Goal: Use online tool/utility: Utilize a website feature to perform a specific function

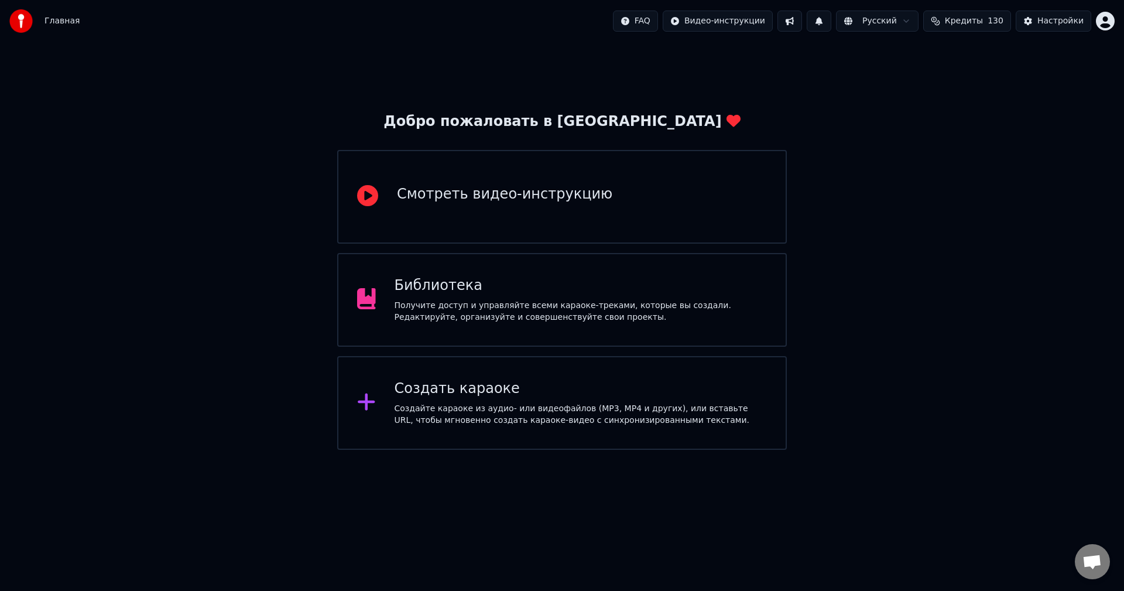
click at [485, 403] on div "Создайте караоке из аудио- или видеофайлов (MP3, MP4 и других), или вставьте UR…" at bounding box center [580, 414] width 373 height 23
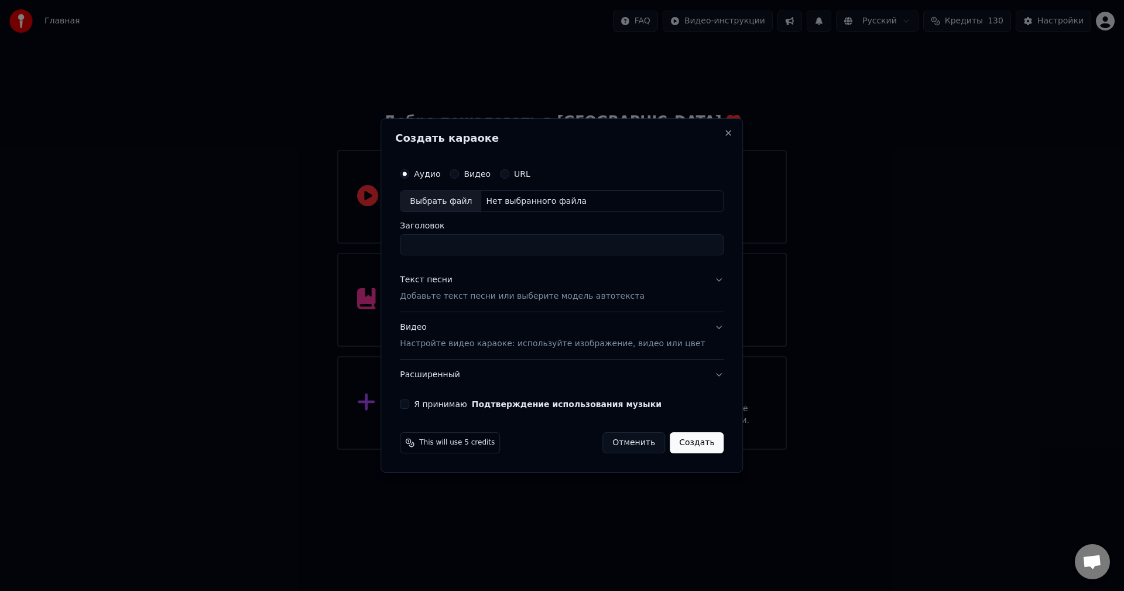
click at [547, 198] on div "Нет выбранного файла" at bounding box center [536, 201] width 110 height 12
type input "**********"
click at [698, 282] on button "Текст песни Добавьте текст песни или выберите модель автотекста" at bounding box center [562, 288] width 324 height 47
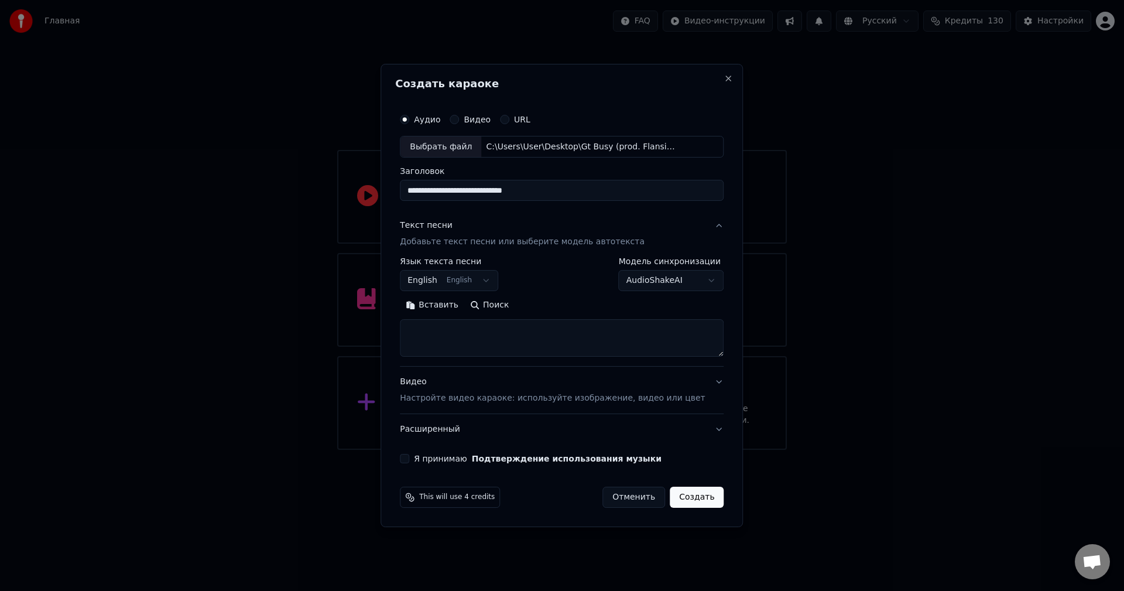
click at [582, 327] on textarea at bounding box center [562, 338] width 324 height 37
paste textarea "**********"
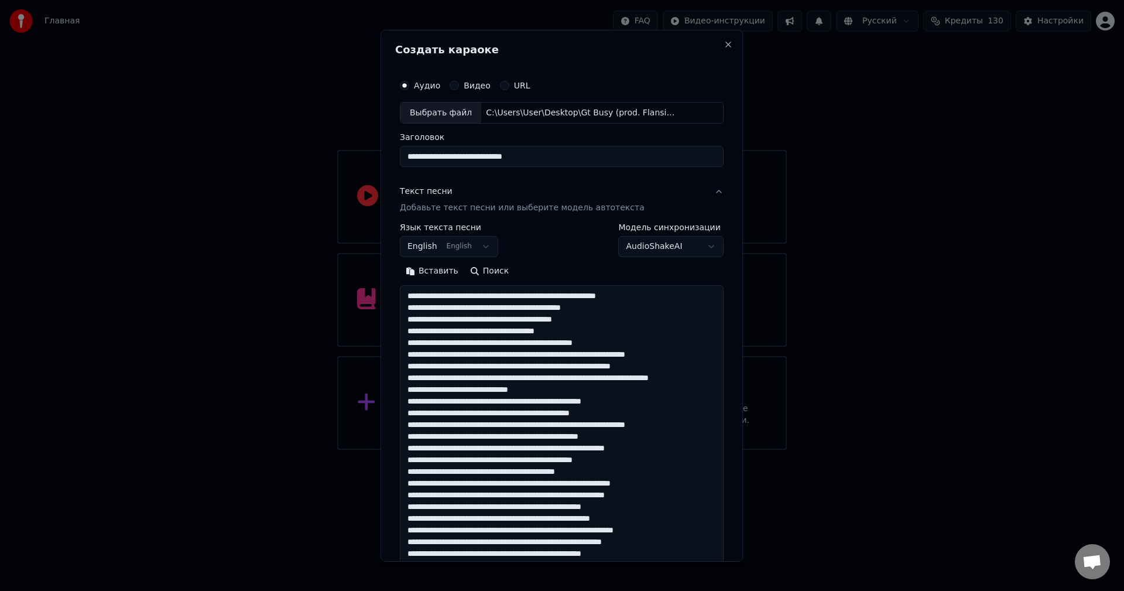
scroll to position [424, 0]
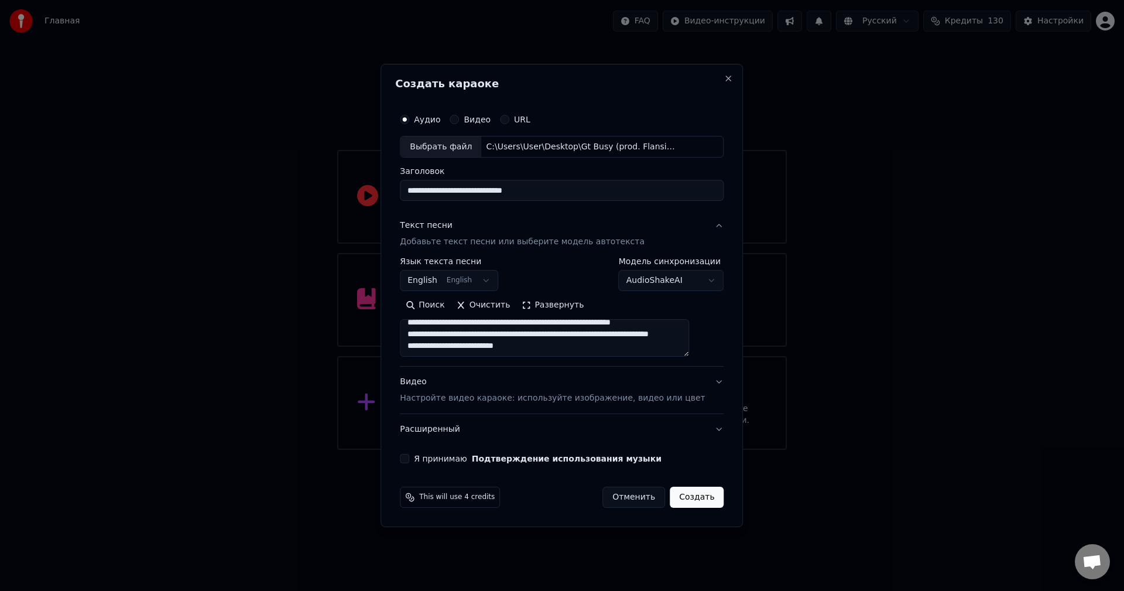
type textarea "**********"
click at [691, 495] on button "Создать" at bounding box center [697, 496] width 54 height 21
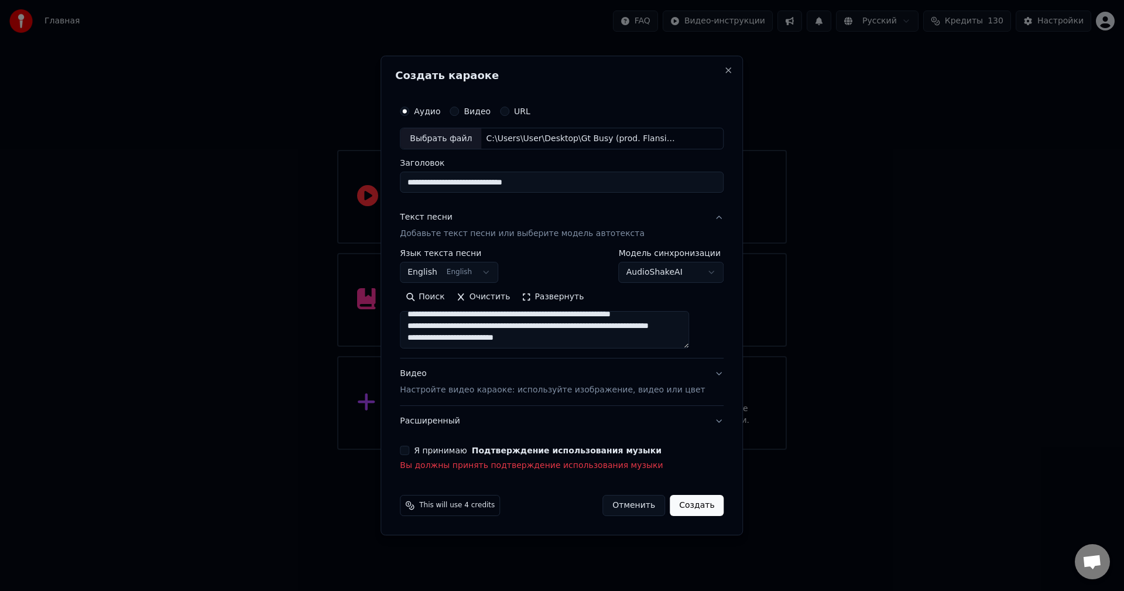
drag, startPoint x: 418, startPoint y: 455, endPoint x: 434, endPoint y: 460, distance: 15.9
click at [418, 455] on div "Я принимаю Подтверждение использования музыки Вы должны принять подтверждение и…" at bounding box center [562, 458] width 324 height 26
click at [409, 448] on button "Я принимаю Подтверждение использования музыки" at bounding box center [404, 449] width 9 height 9
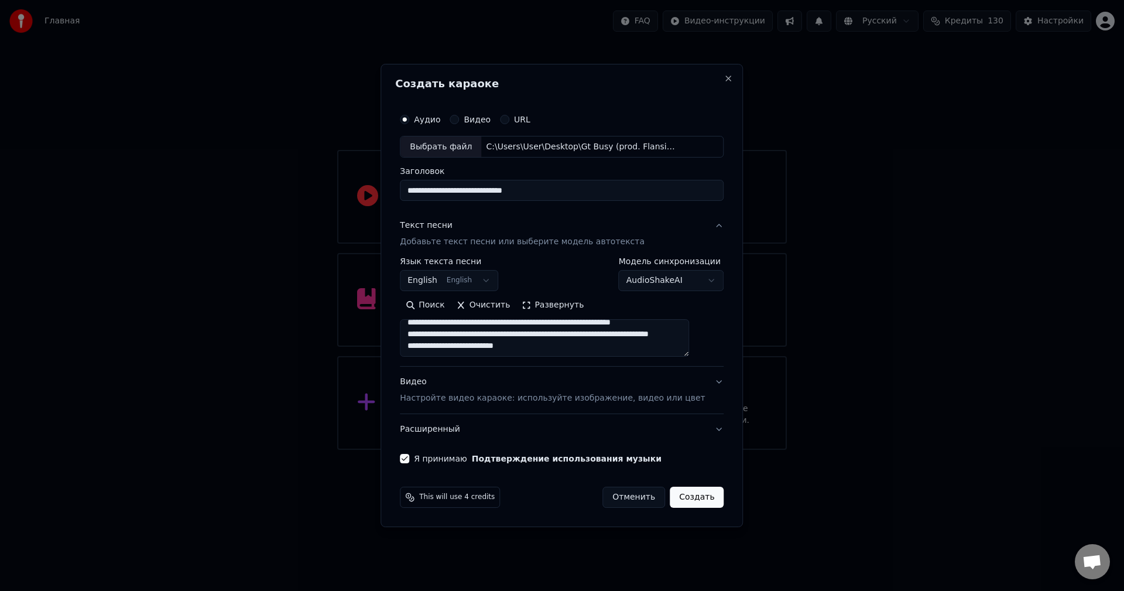
click at [670, 490] on button "Создать" at bounding box center [697, 496] width 54 height 21
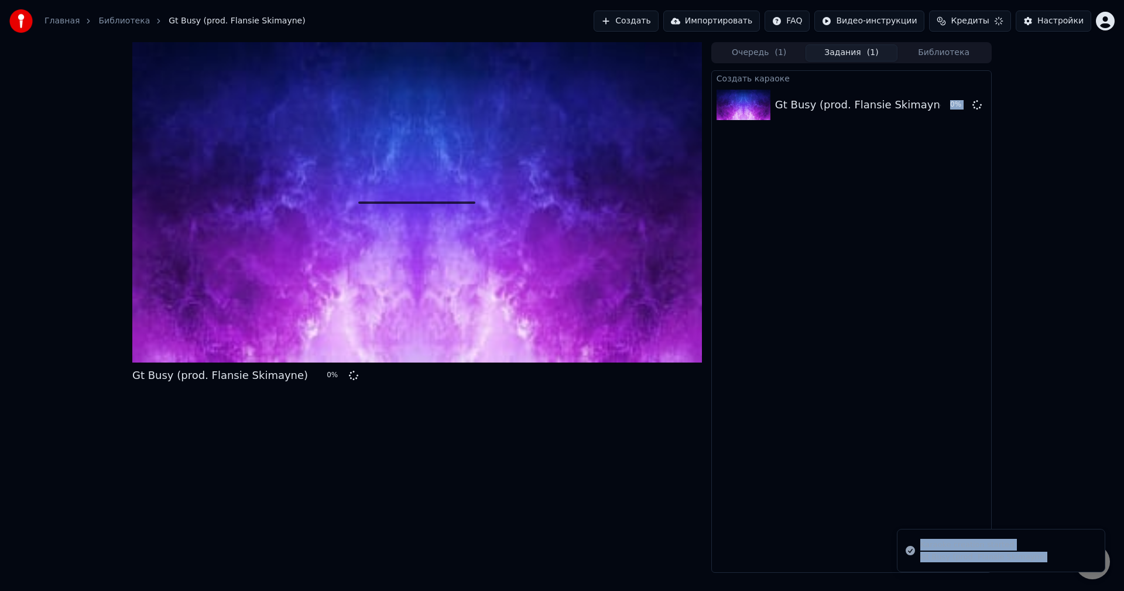
drag, startPoint x: 665, startPoint y: 490, endPoint x: 918, endPoint y: 413, distance: 265.0
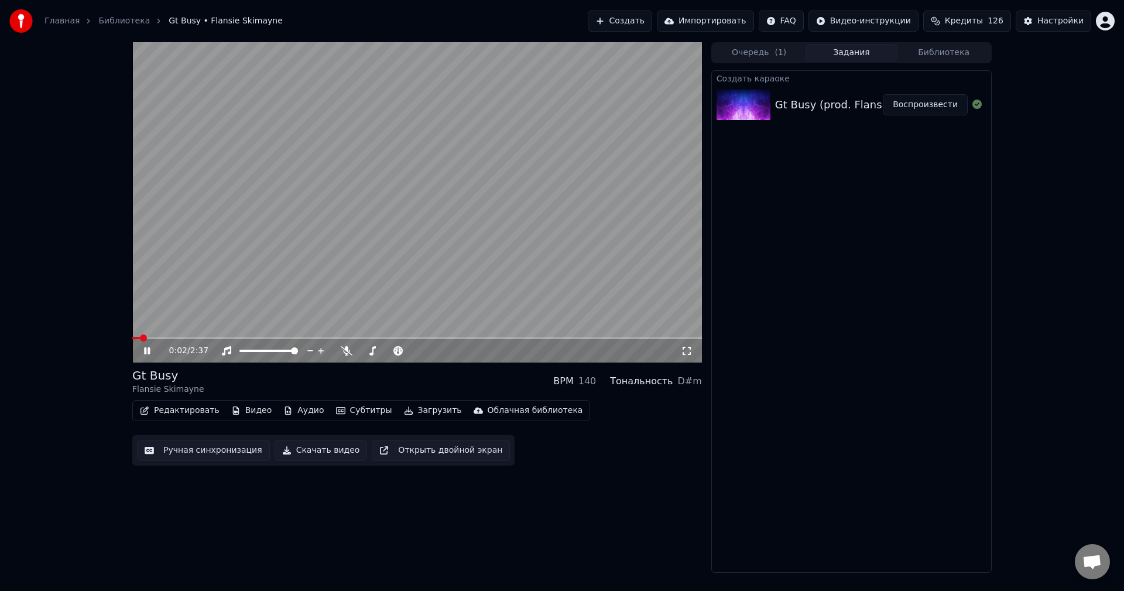
click at [163, 338] on span at bounding box center [417, 338] width 570 height 2
click at [172, 339] on div "0:08 / 2:37" at bounding box center [417, 350] width 570 height 23
click at [342, 349] on icon at bounding box center [347, 350] width 12 height 9
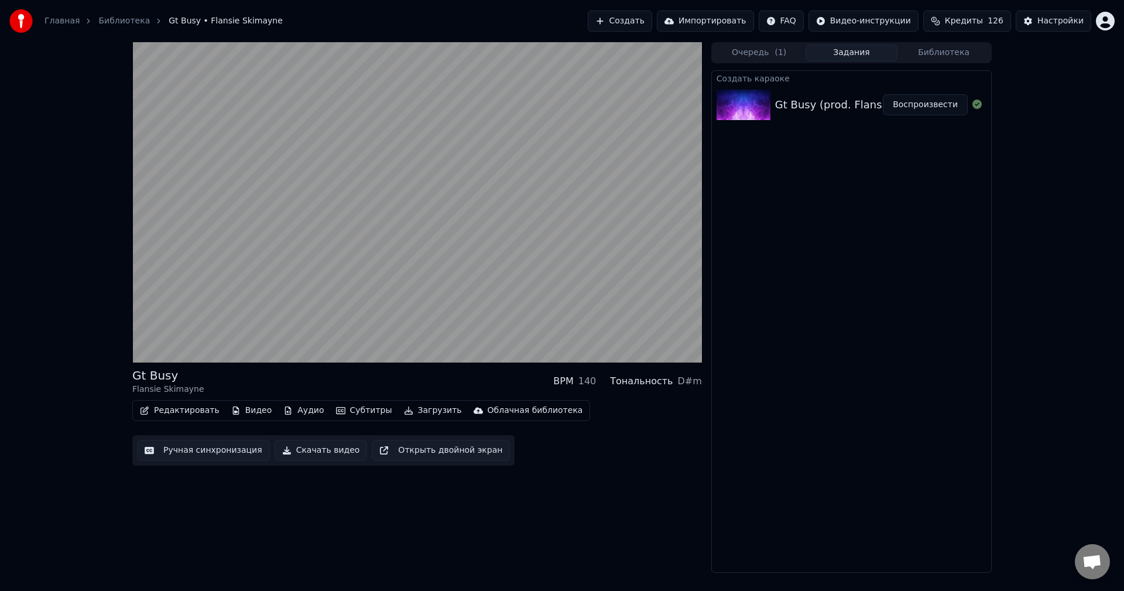
click at [609, 475] on div "Gt Busy Flansie Skimayne BPM 140 Тональность D#m Редактировать Видео Аудио Субт…" at bounding box center [417, 307] width 570 height 530
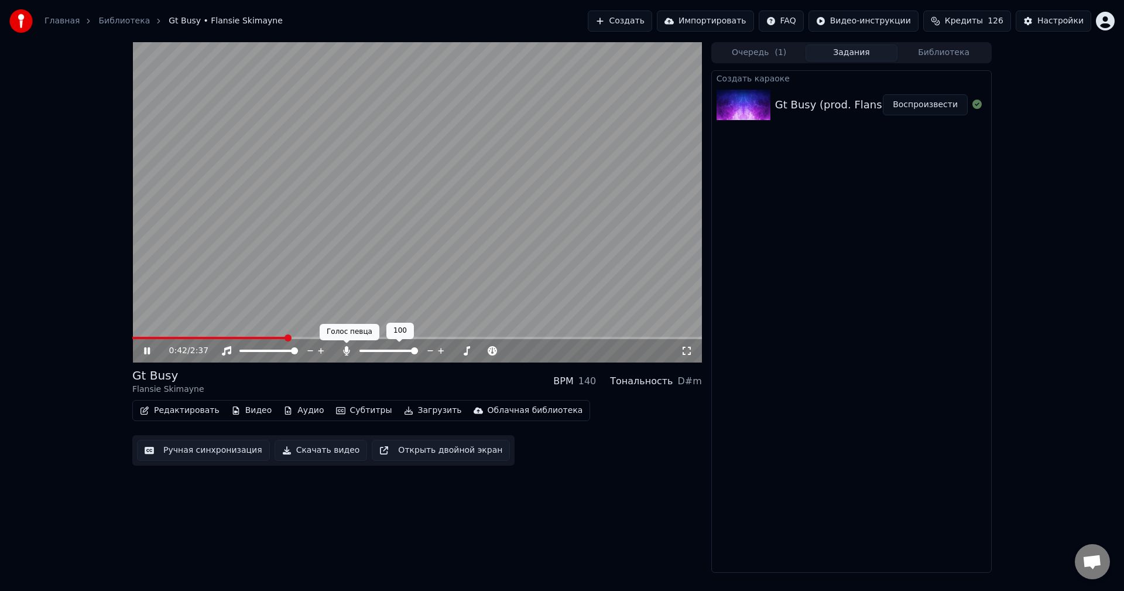
click at [342, 351] on icon at bounding box center [347, 350] width 12 height 9
click at [325, 448] on button "Скачать видео" at bounding box center [321, 450] width 93 height 21
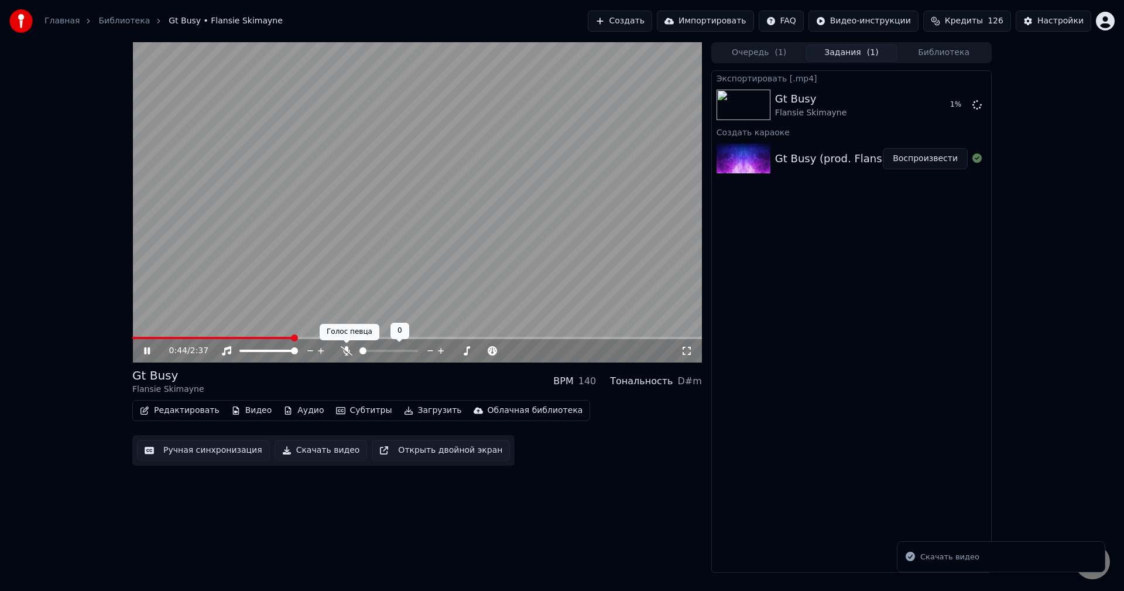
click at [347, 351] on icon at bounding box center [347, 350] width 12 height 9
click at [480, 248] on video at bounding box center [417, 202] width 570 height 320
click at [951, 102] on button "Показать" at bounding box center [937, 104] width 60 height 21
click at [25, 23] on img at bounding box center [20, 20] width 23 height 23
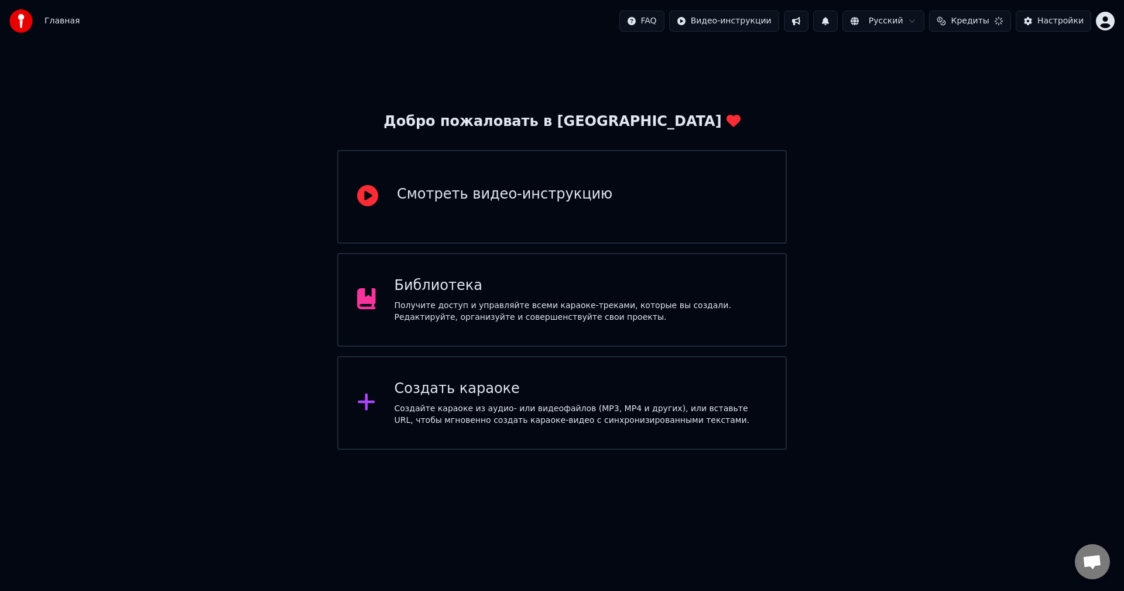
click at [509, 408] on div "Создайте караоке из аудио- или видеофайлов (MP3, MP4 и других), или вставьте UR…" at bounding box center [580, 414] width 373 height 23
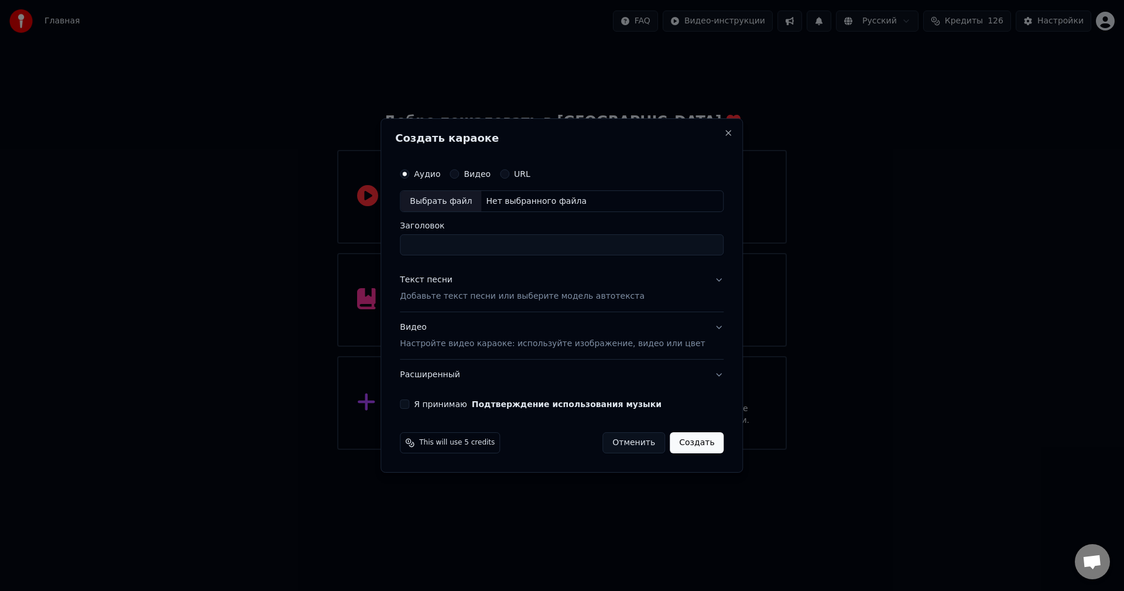
click at [553, 203] on div "Нет выбранного файла" at bounding box center [536, 201] width 110 height 12
type input "******"
click at [495, 250] on input "******" at bounding box center [562, 245] width 324 height 21
click at [547, 232] on div "Заголовок ******" at bounding box center [562, 239] width 324 height 34
click at [409, 408] on button "Я принимаю Подтверждение использования музыки" at bounding box center [404, 403] width 9 height 9
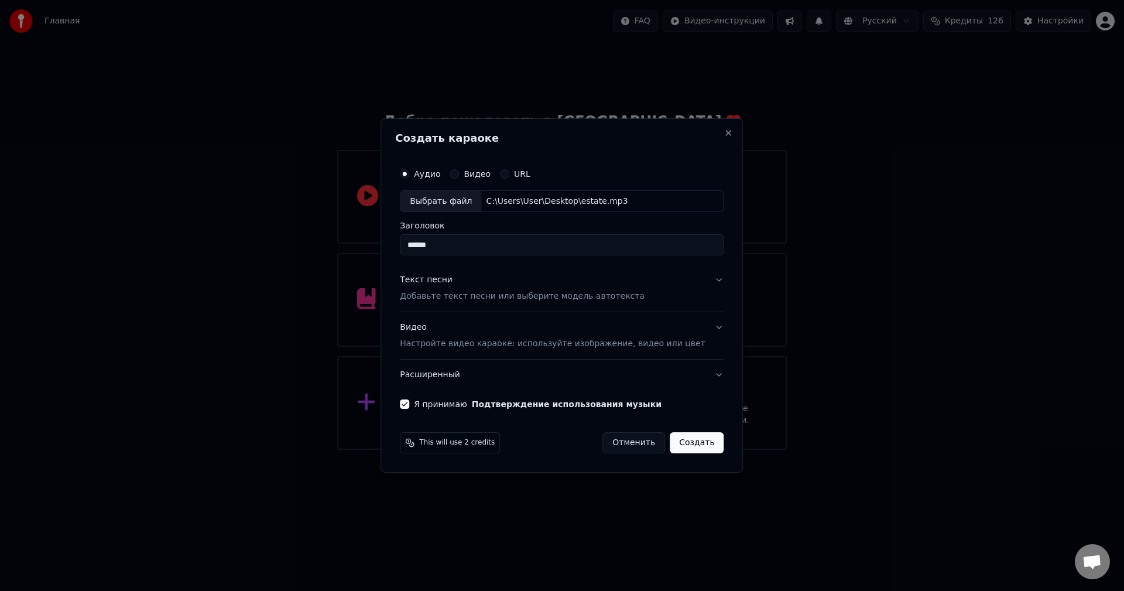
drag, startPoint x: 467, startPoint y: 299, endPoint x: 551, endPoint y: 300, distance: 83.7
click at [488, 297] on p "Добавьте текст песни или выберите модель автотекста" at bounding box center [522, 297] width 245 height 12
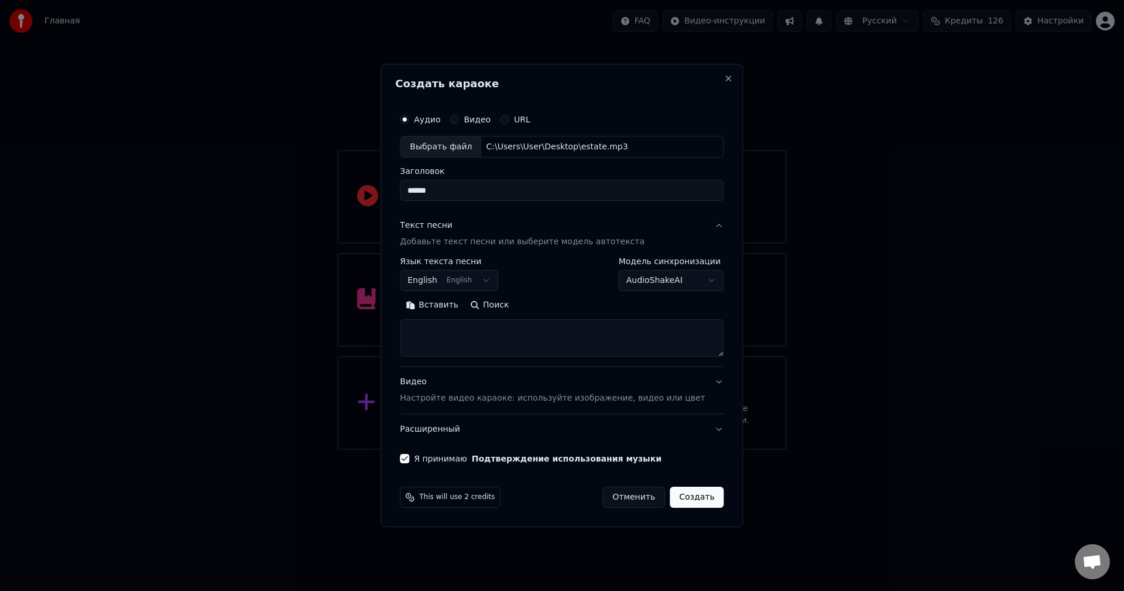
click at [440, 262] on label "Язык текста песни" at bounding box center [449, 262] width 98 height 8
click at [450, 272] on button "English English" at bounding box center [449, 280] width 98 height 21
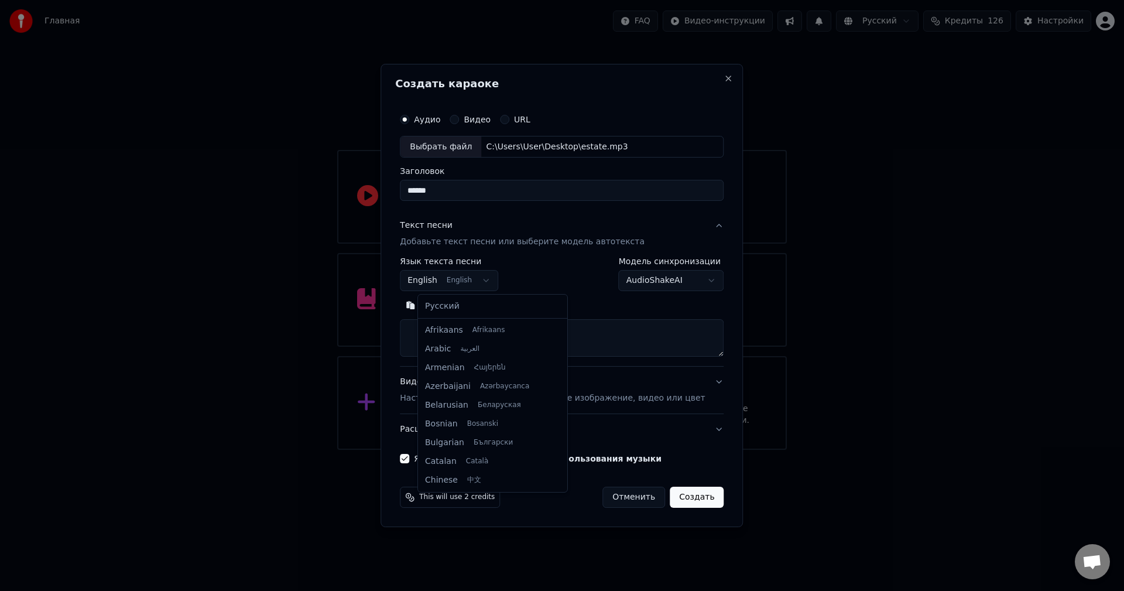
scroll to position [94, 0]
select select "**"
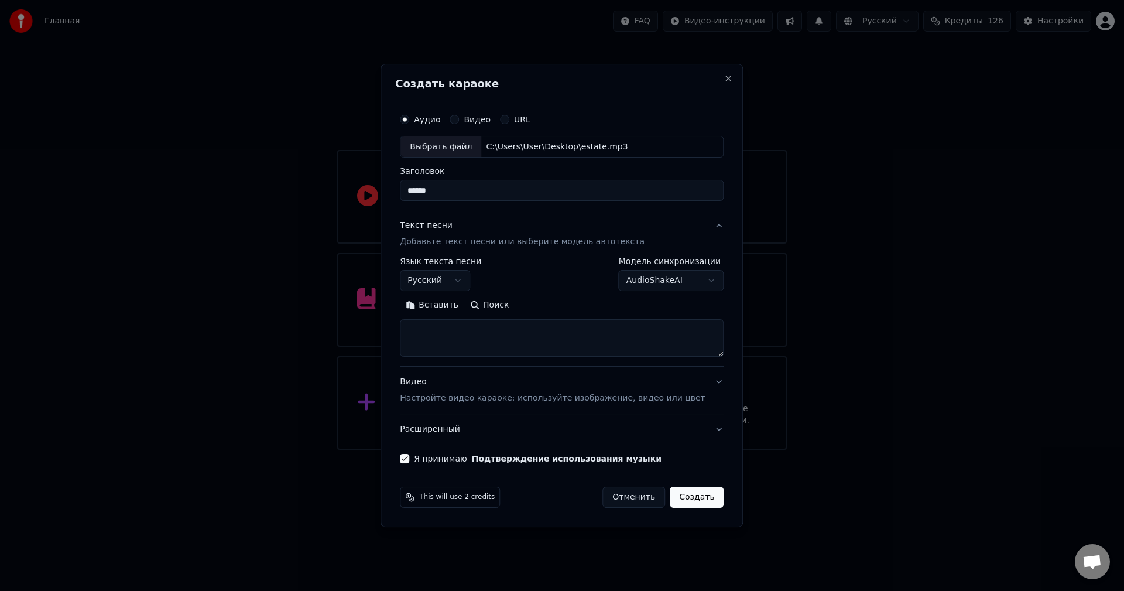
click at [522, 339] on textarea at bounding box center [562, 338] width 324 height 37
paste textarea "**********"
type textarea "**********"
click at [688, 500] on button "Создать" at bounding box center [697, 496] width 54 height 21
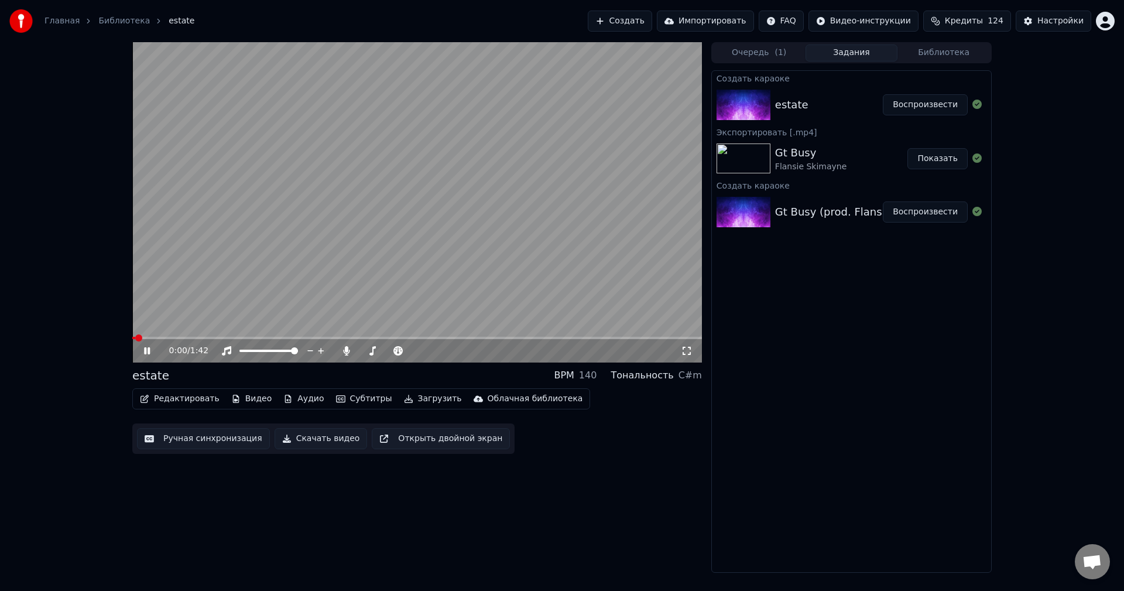
click at [491, 266] on video at bounding box center [417, 202] width 570 height 320
drag, startPoint x: 259, startPoint y: 354, endPoint x: 249, endPoint y: 356, distance: 9.7
click at [249, 356] on div at bounding box center [279, 351] width 94 height 12
click at [248, 355] on div at bounding box center [279, 351] width 94 height 12
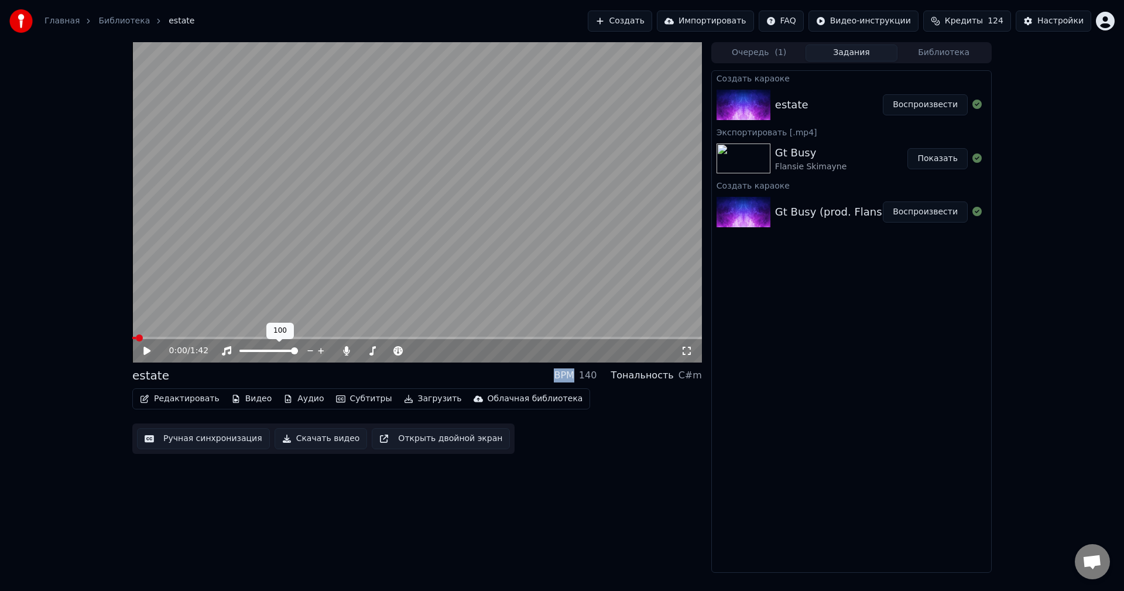
click at [256, 351] on span at bounding box center [268, 350] width 59 height 2
click at [221, 308] on video at bounding box center [417, 202] width 570 height 320
click at [169, 338] on span at bounding box center [417, 338] width 570 height 2
click at [187, 336] on video at bounding box center [417, 202] width 570 height 320
click at [461, 281] on video at bounding box center [417, 202] width 570 height 320
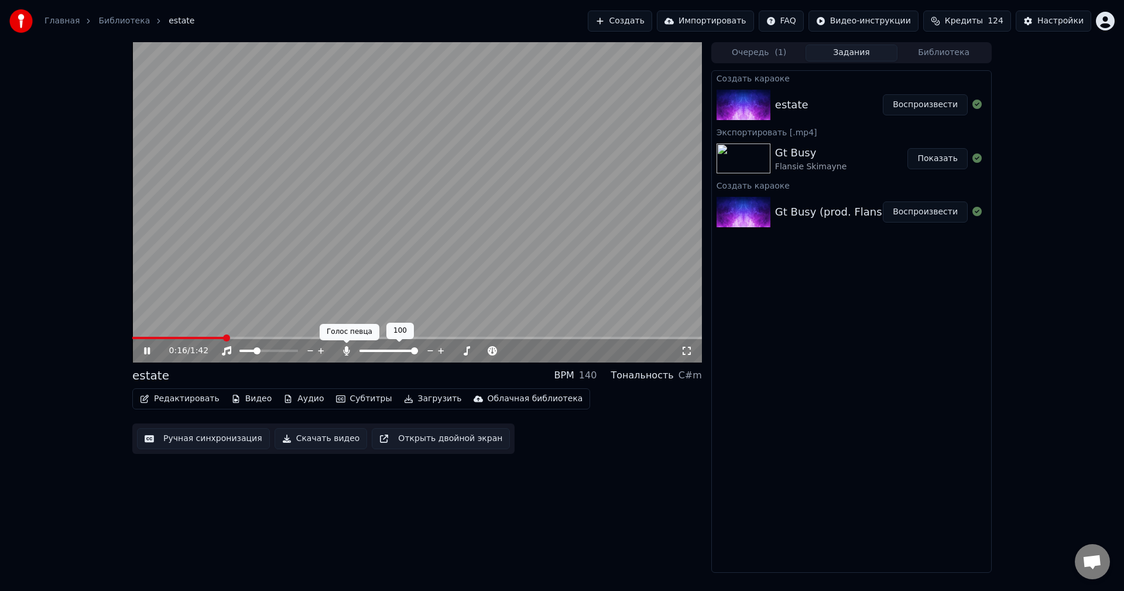
click at [351, 352] on icon at bounding box center [347, 350] width 12 height 9
click at [452, 291] on video at bounding box center [417, 202] width 570 height 320
click at [335, 444] on button "Скачать видео" at bounding box center [321, 438] width 93 height 21
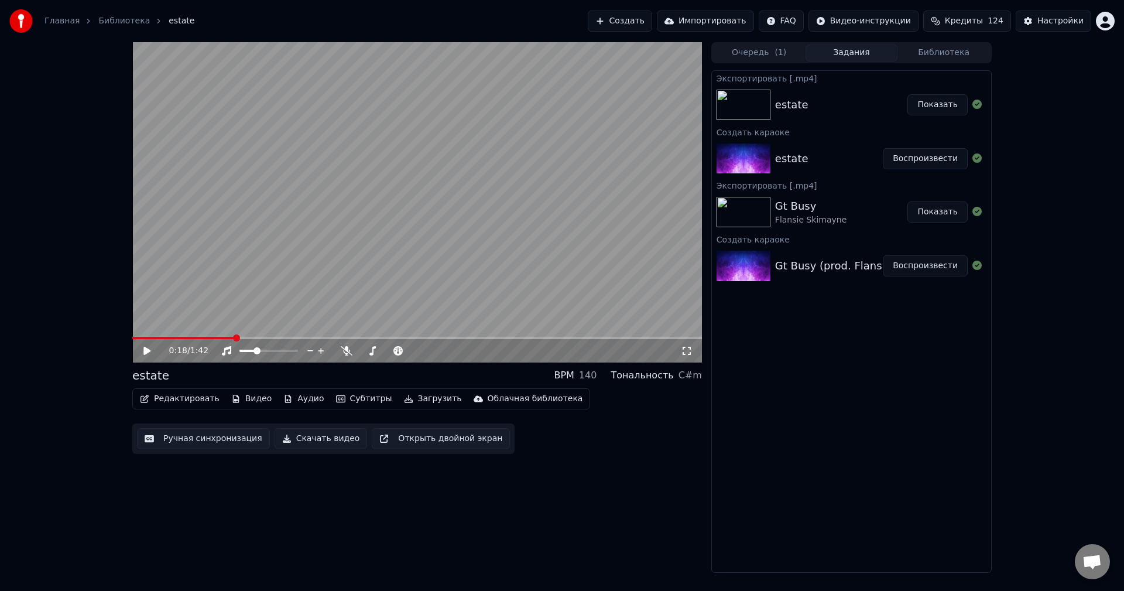
click at [955, 108] on button "Показать" at bounding box center [937, 104] width 60 height 21
drag, startPoint x: 942, startPoint y: 107, endPoint x: 1107, endPoint y: 35, distance: 180.1
click at [943, 107] on button "Показать" at bounding box center [937, 104] width 60 height 21
